Goal: Task Accomplishment & Management: Use online tool/utility

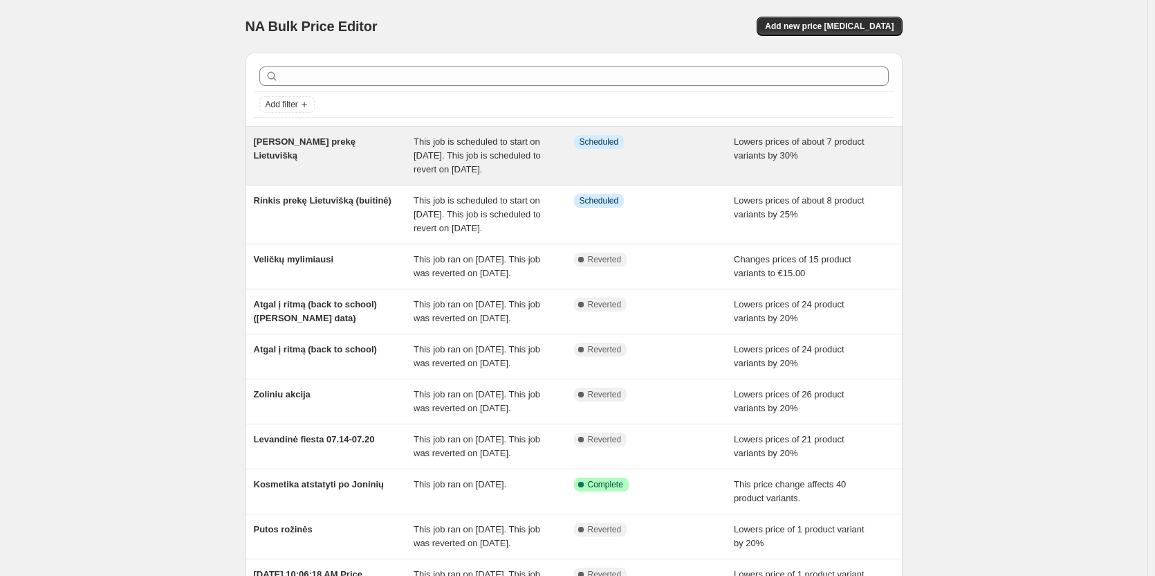
click at [659, 163] on div "Info Scheduled" at bounding box center [654, 156] width 161 height 42
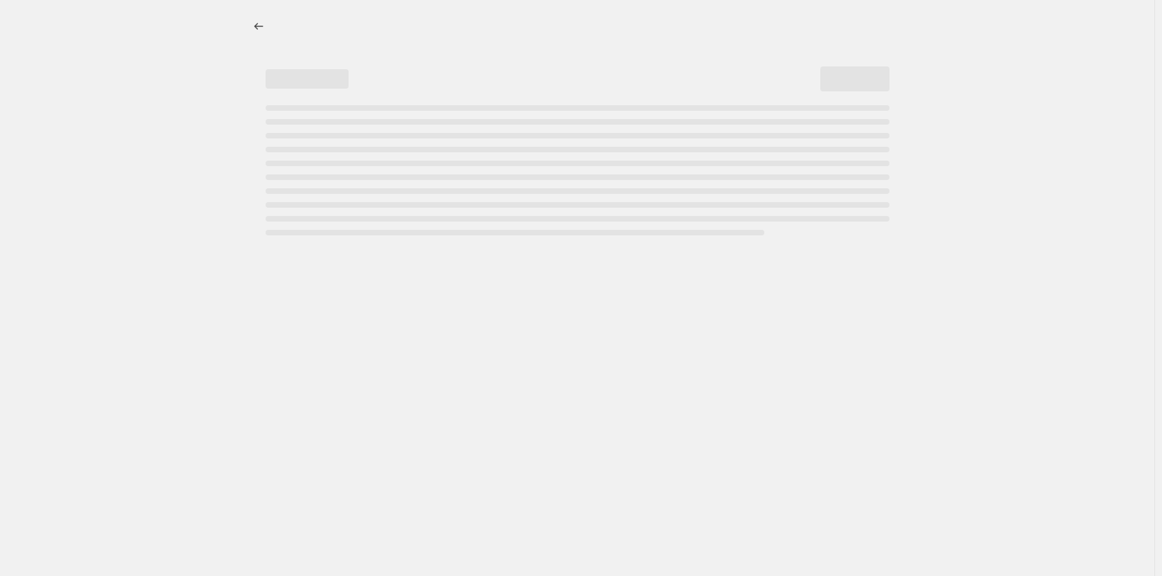
select select "percentage"
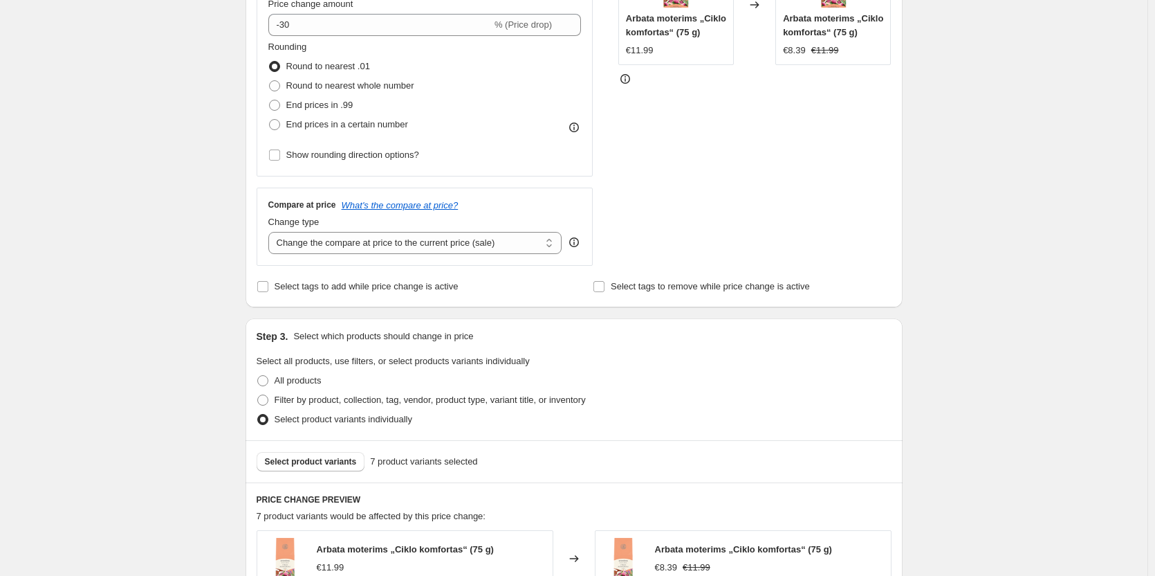
scroll to position [415, 0]
